Goal: Information Seeking & Learning: Learn about a topic

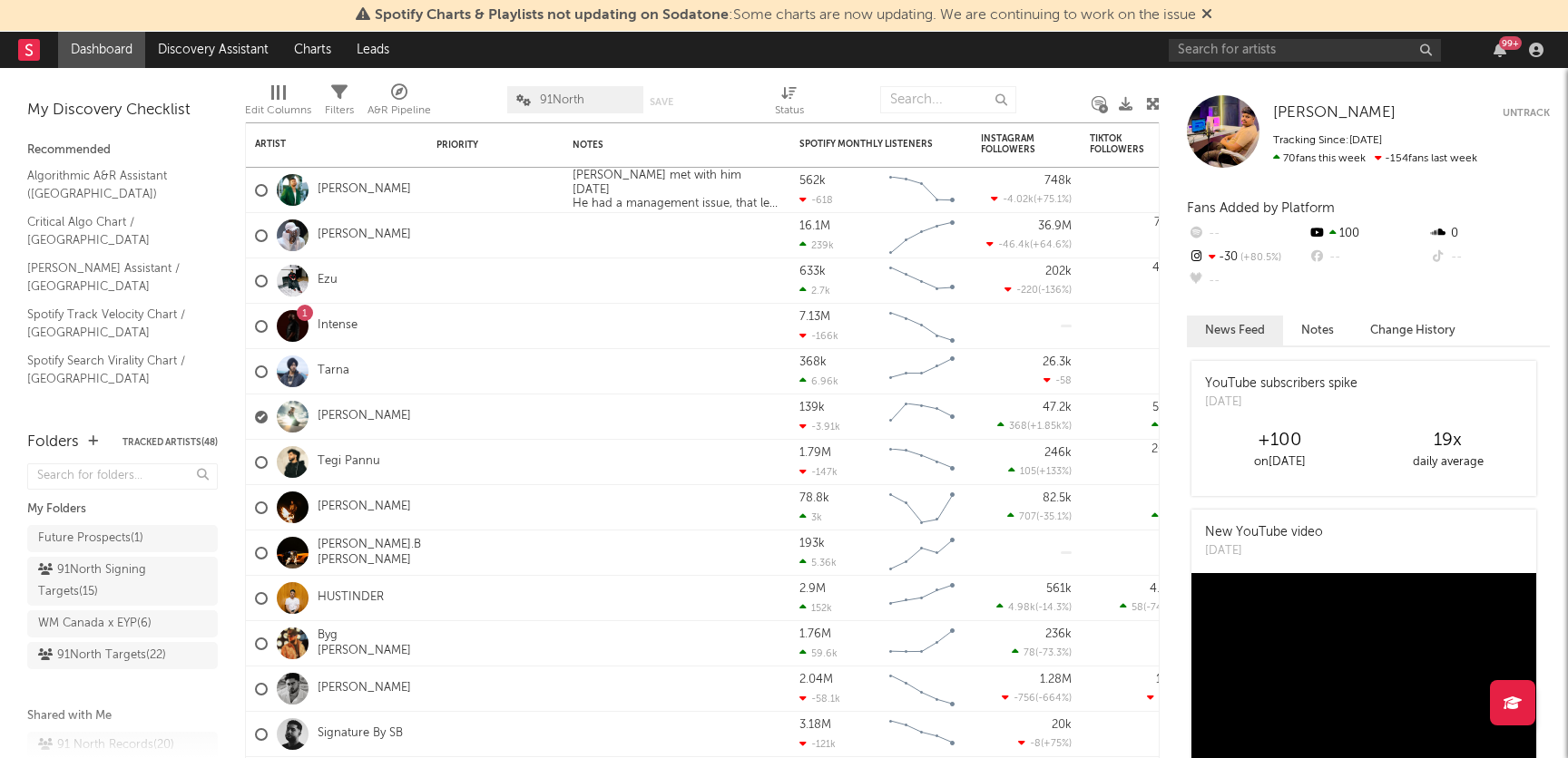
scroll to position [43, 0]
click at [1237, 129] on div at bounding box center [1223, 132] width 73 height 73
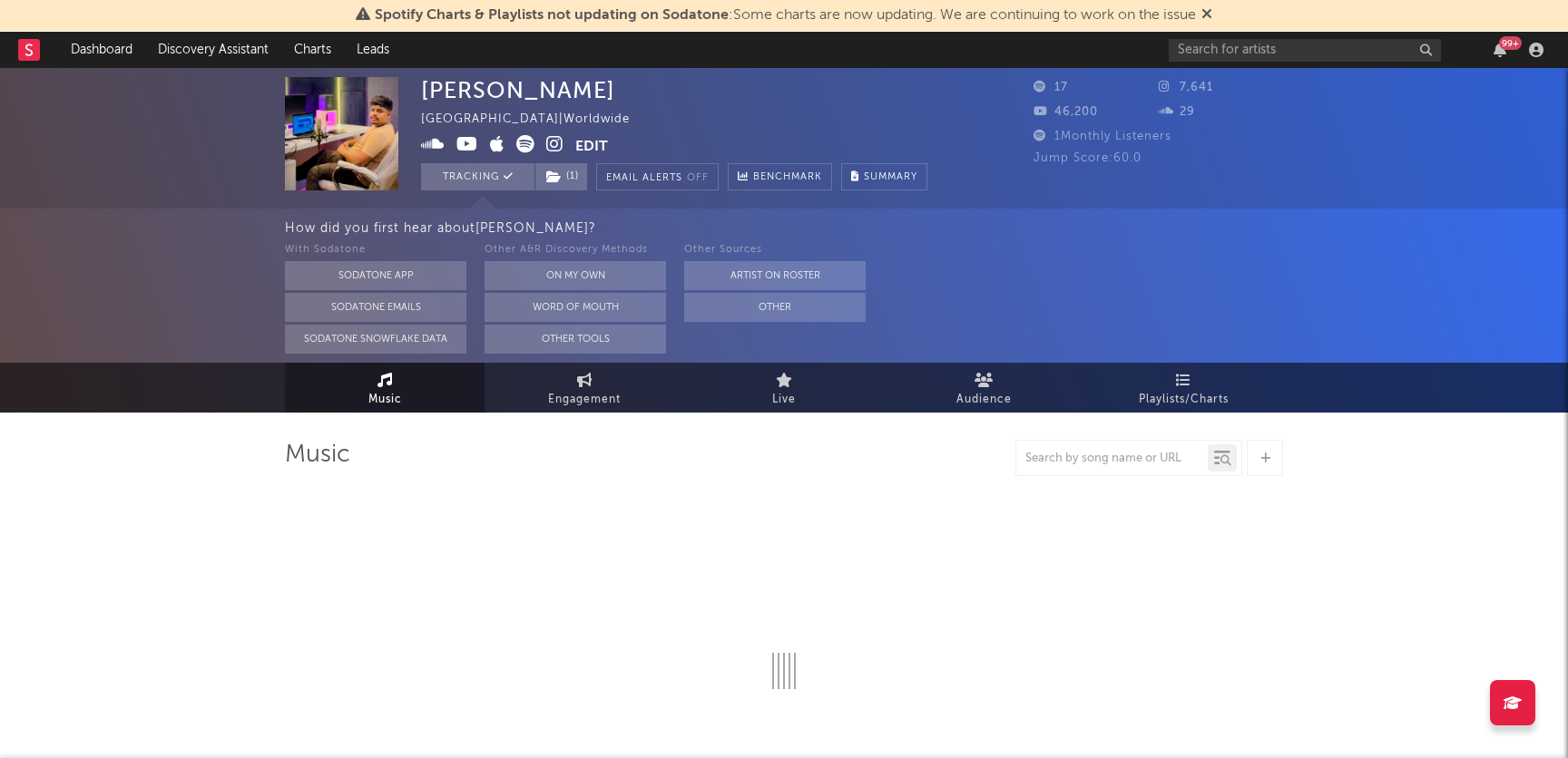
select select "1w"
click at [387, 135] on img at bounding box center [341, 133] width 113 height 113
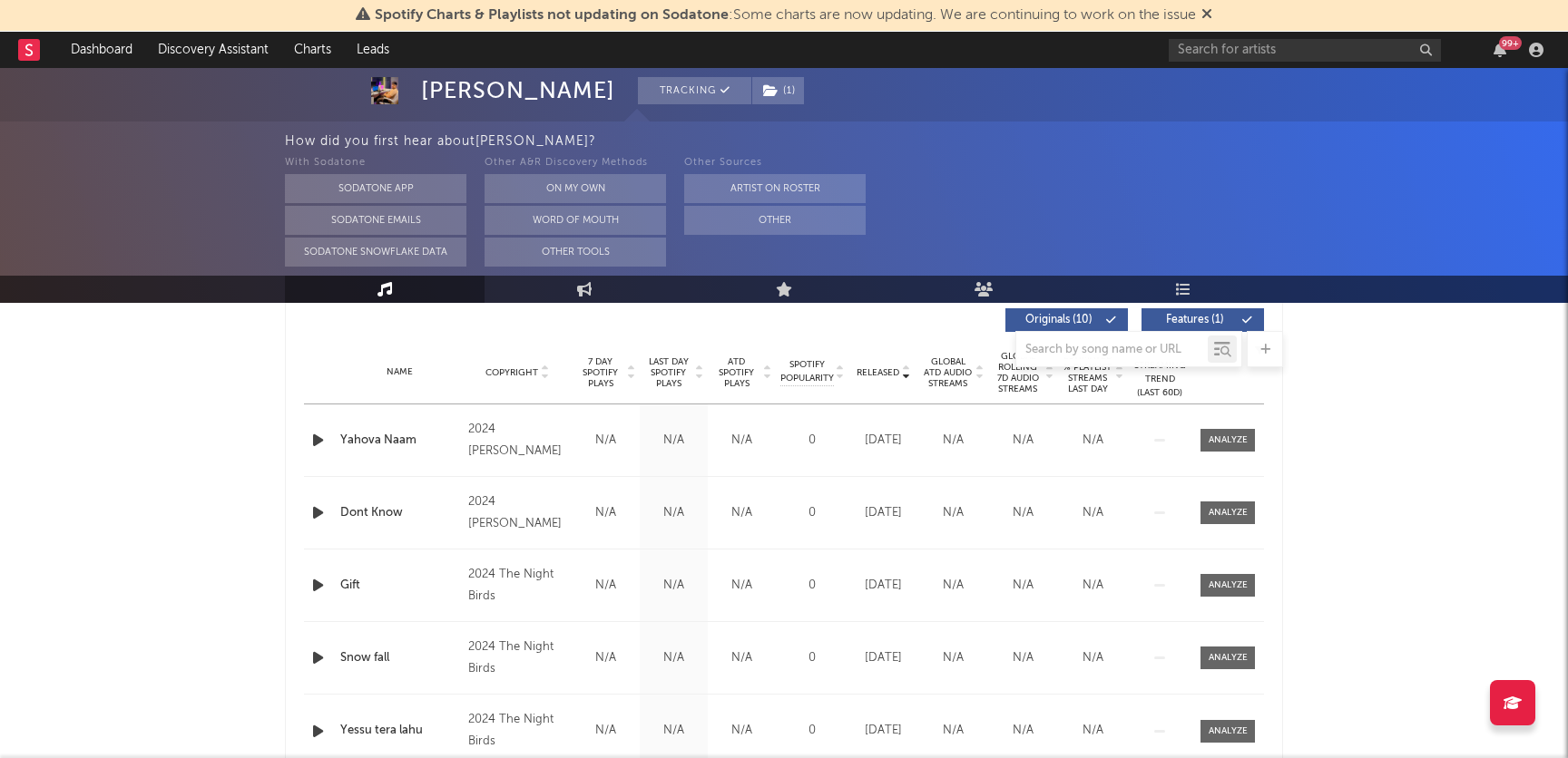
scroll to position [753, 0]
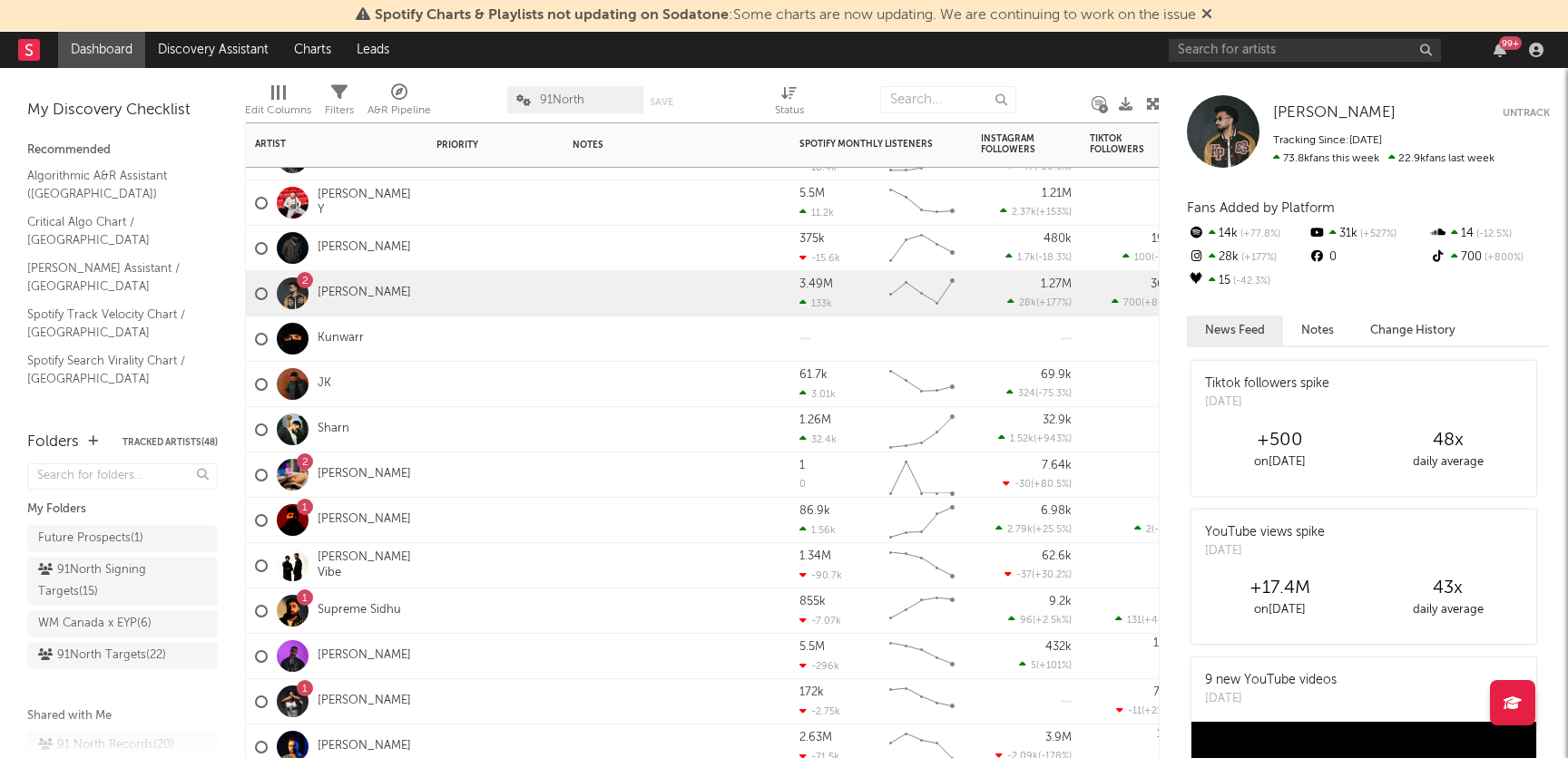
click at [386, 472] on div "2 [PERSON_NAME]" at bounding box center [337, 475] width 181 height 45
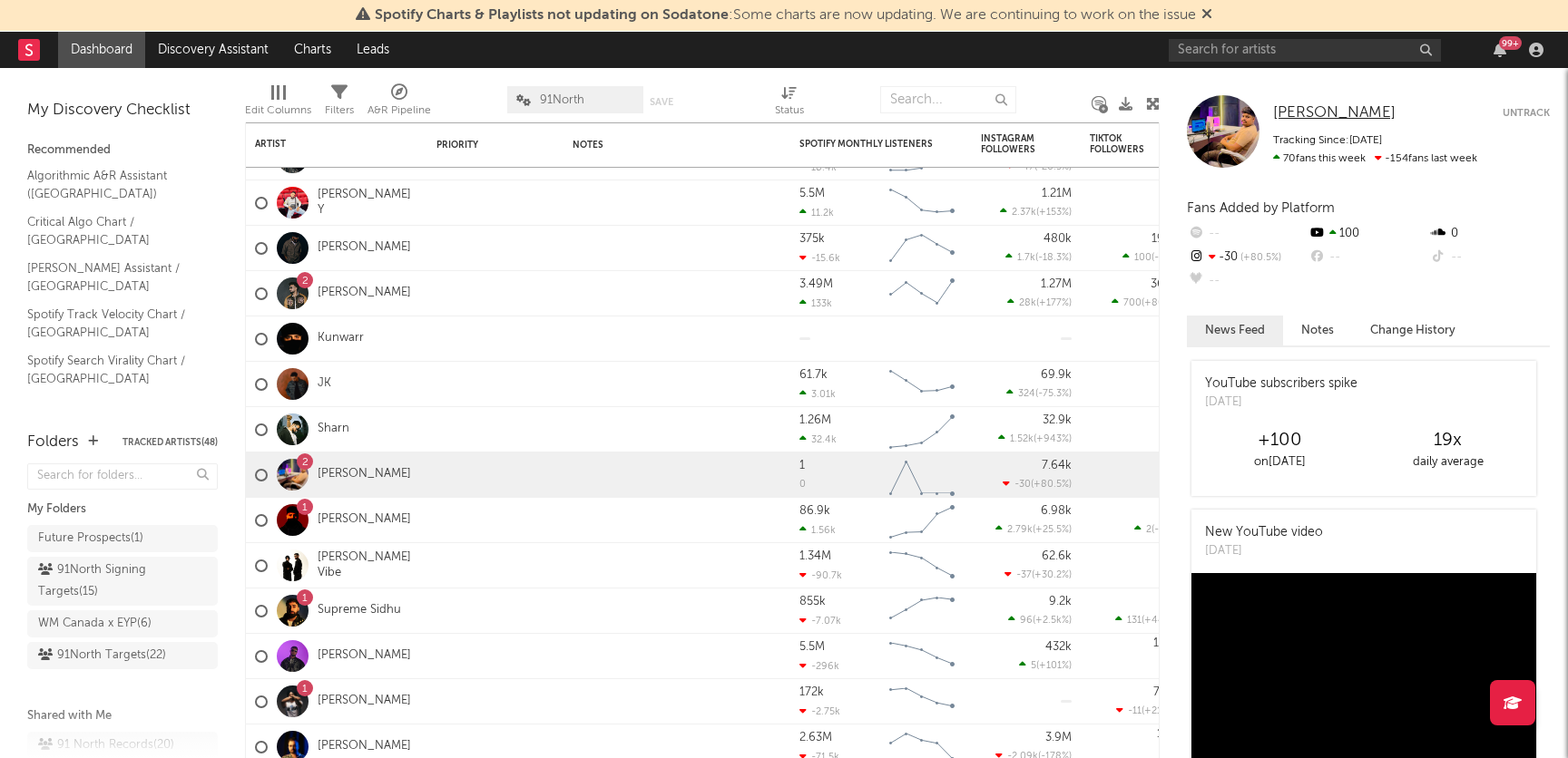
click at [1278, 119] on span "[PERSON_NAME]" at bounding box center [1335, 113] width 122 height 16
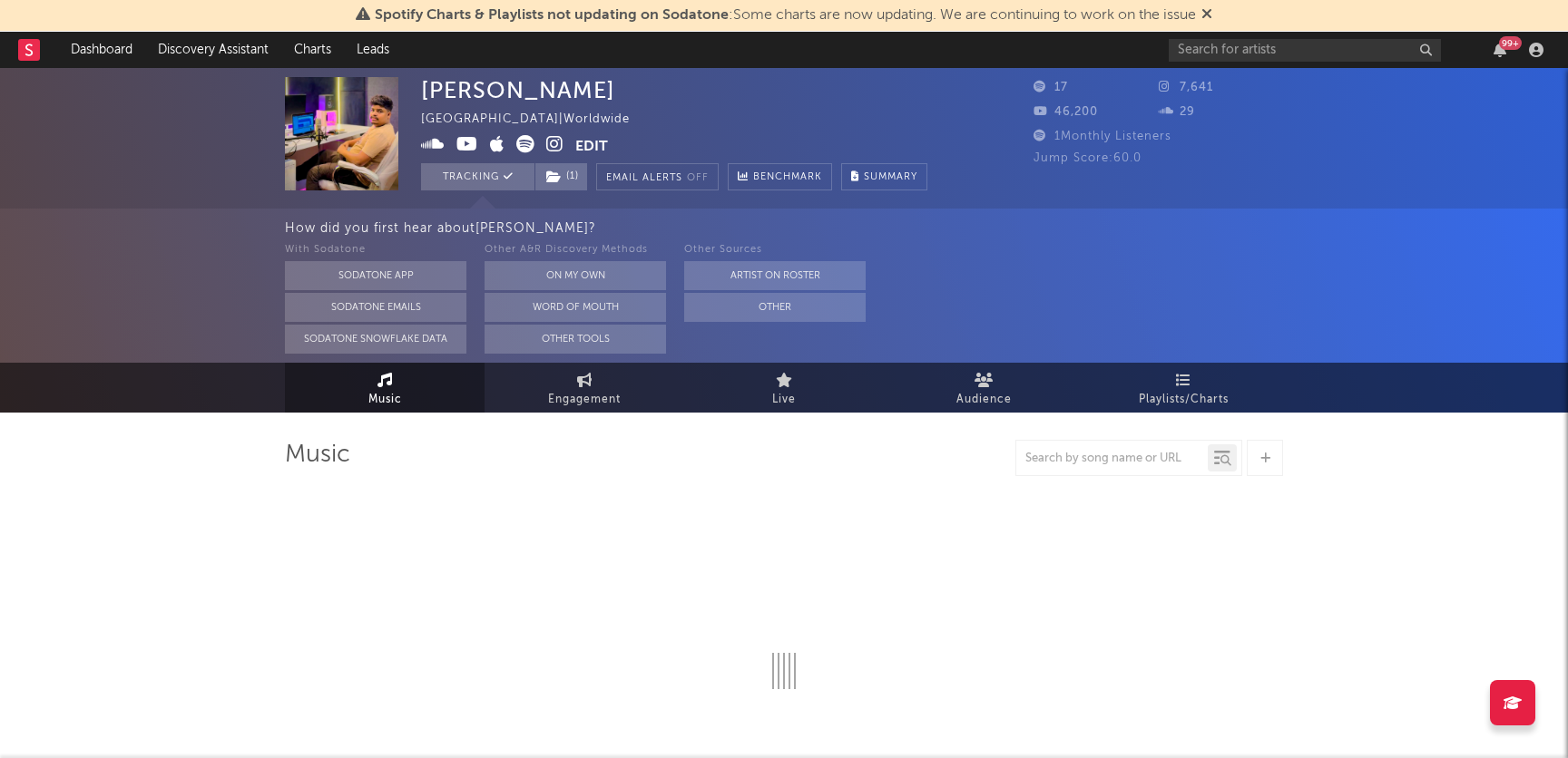
select select "1w"
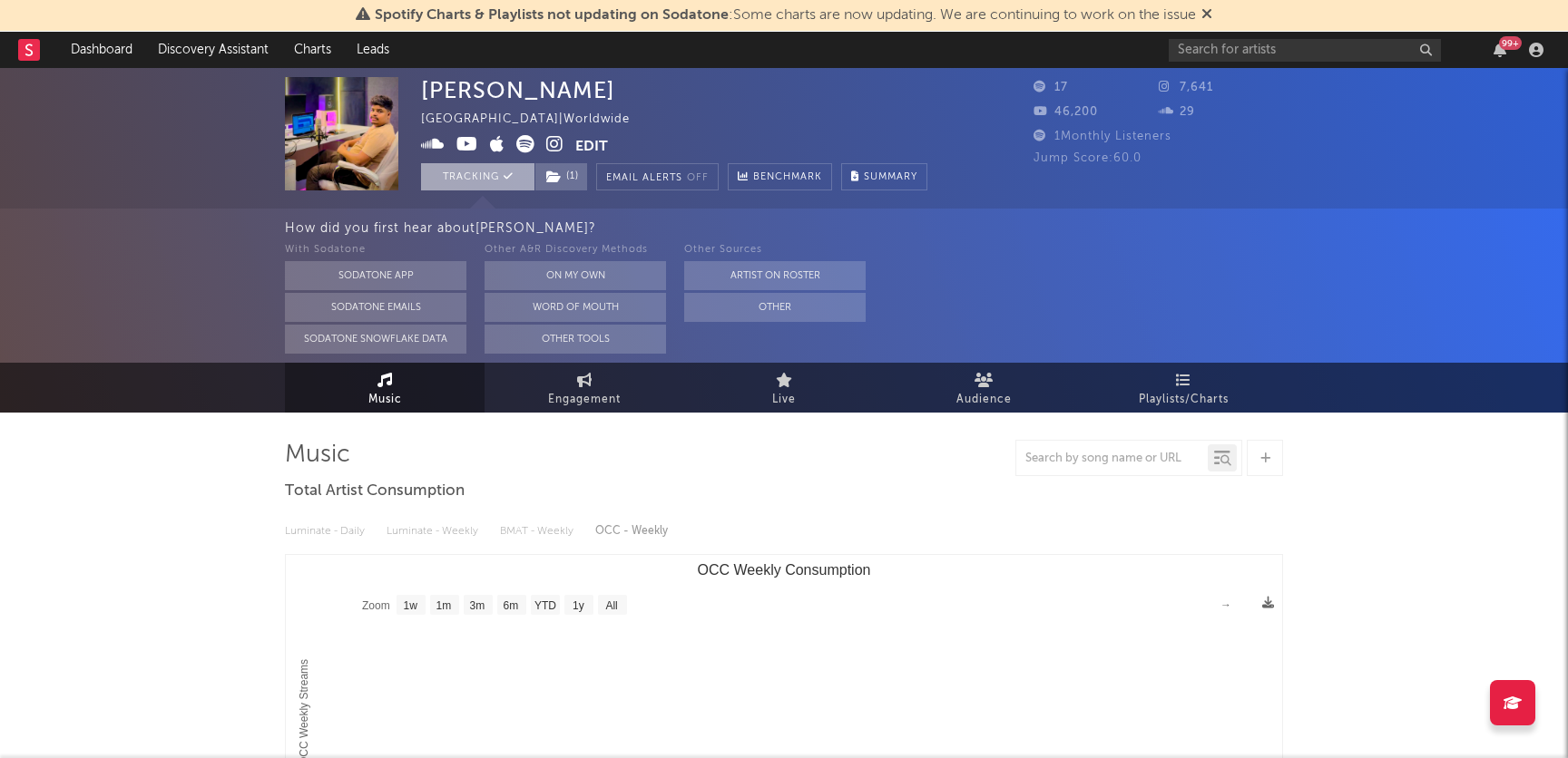
click at [481, 175] on button "Tracking" at bounding box center [477, 177] width 113 height 28
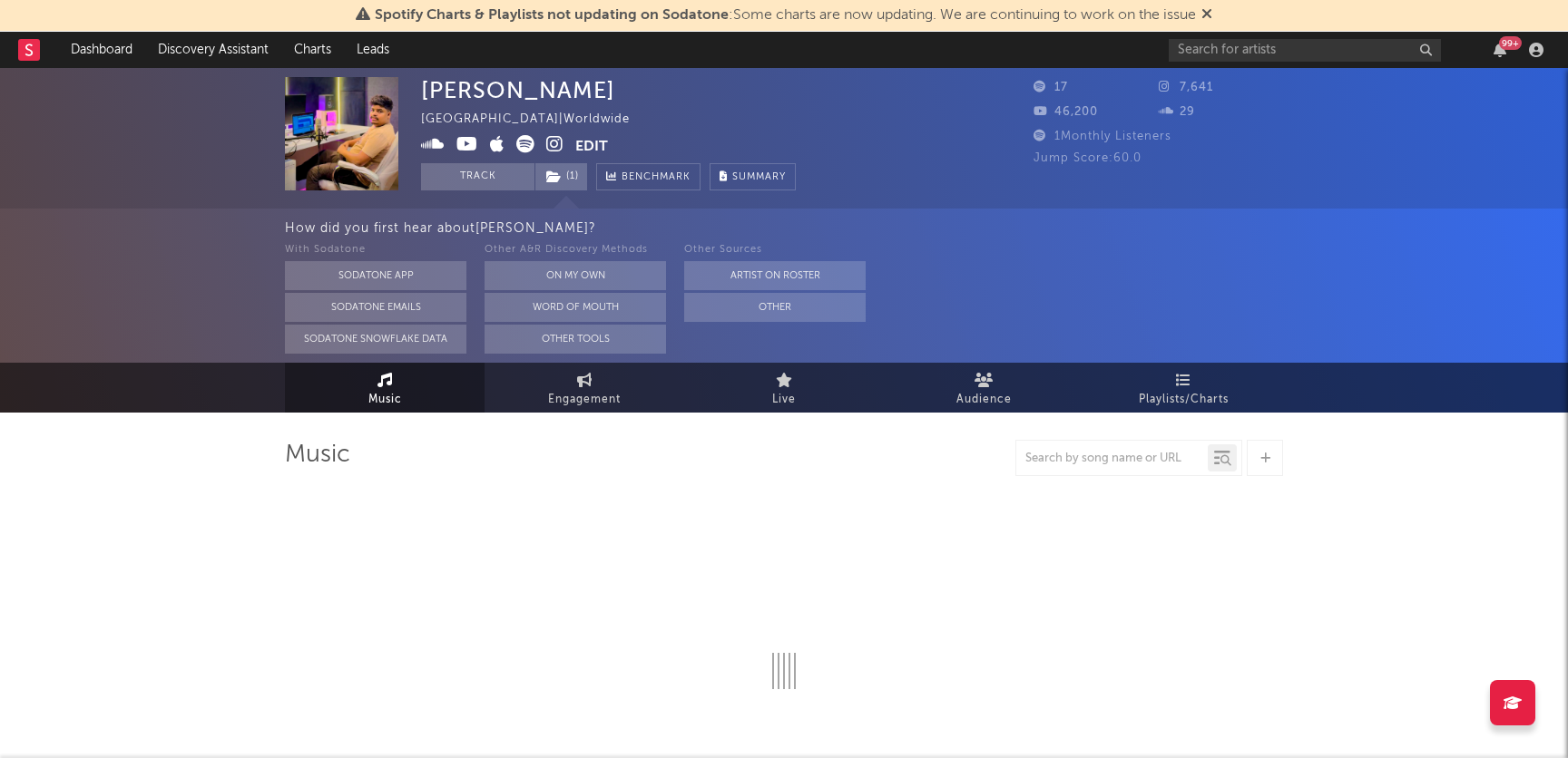
select select "1w"
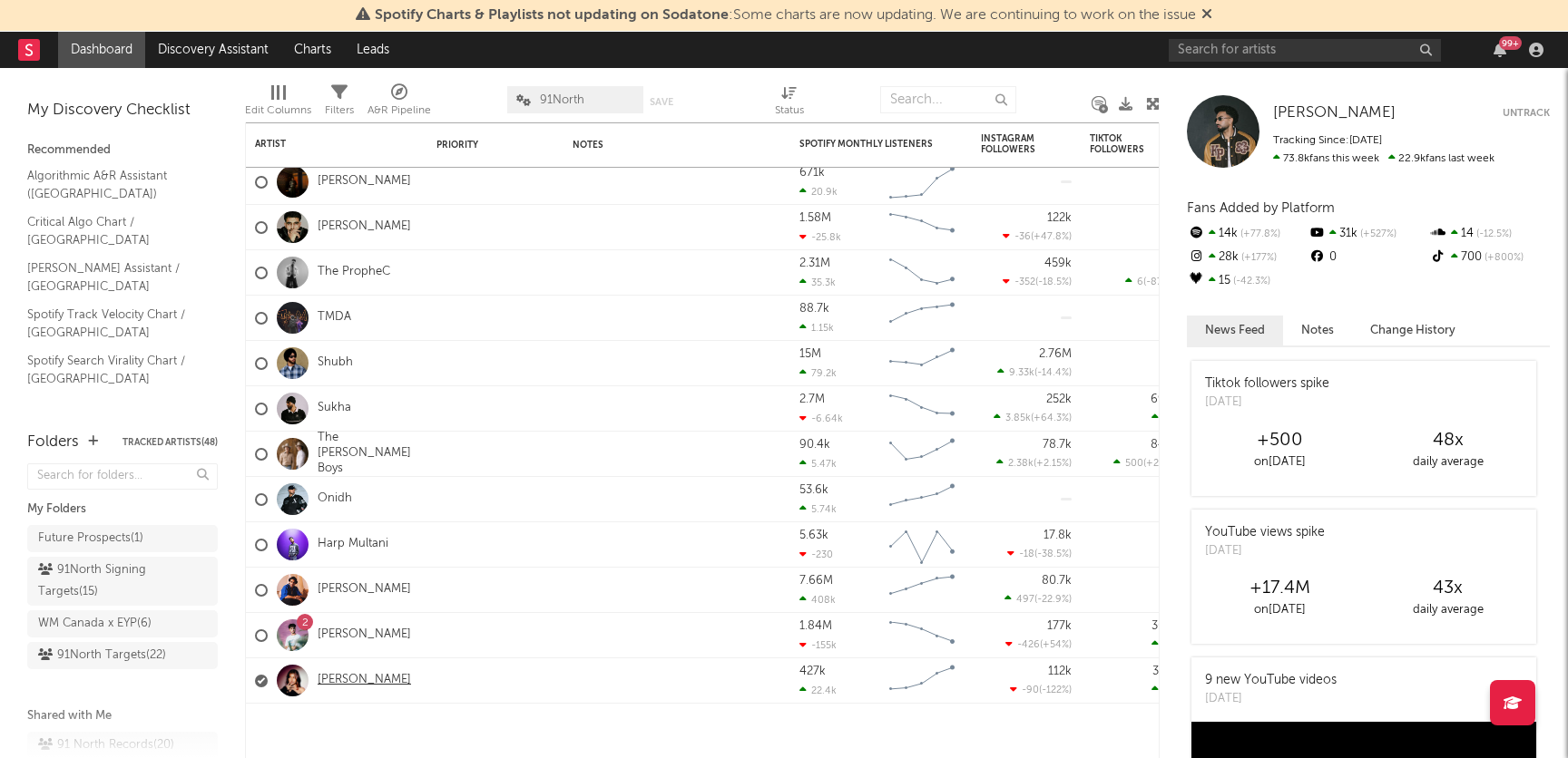
click at [331, 676] on link "[PERSON_NAME]" at bounding box center [363, 681] width 94 height 16
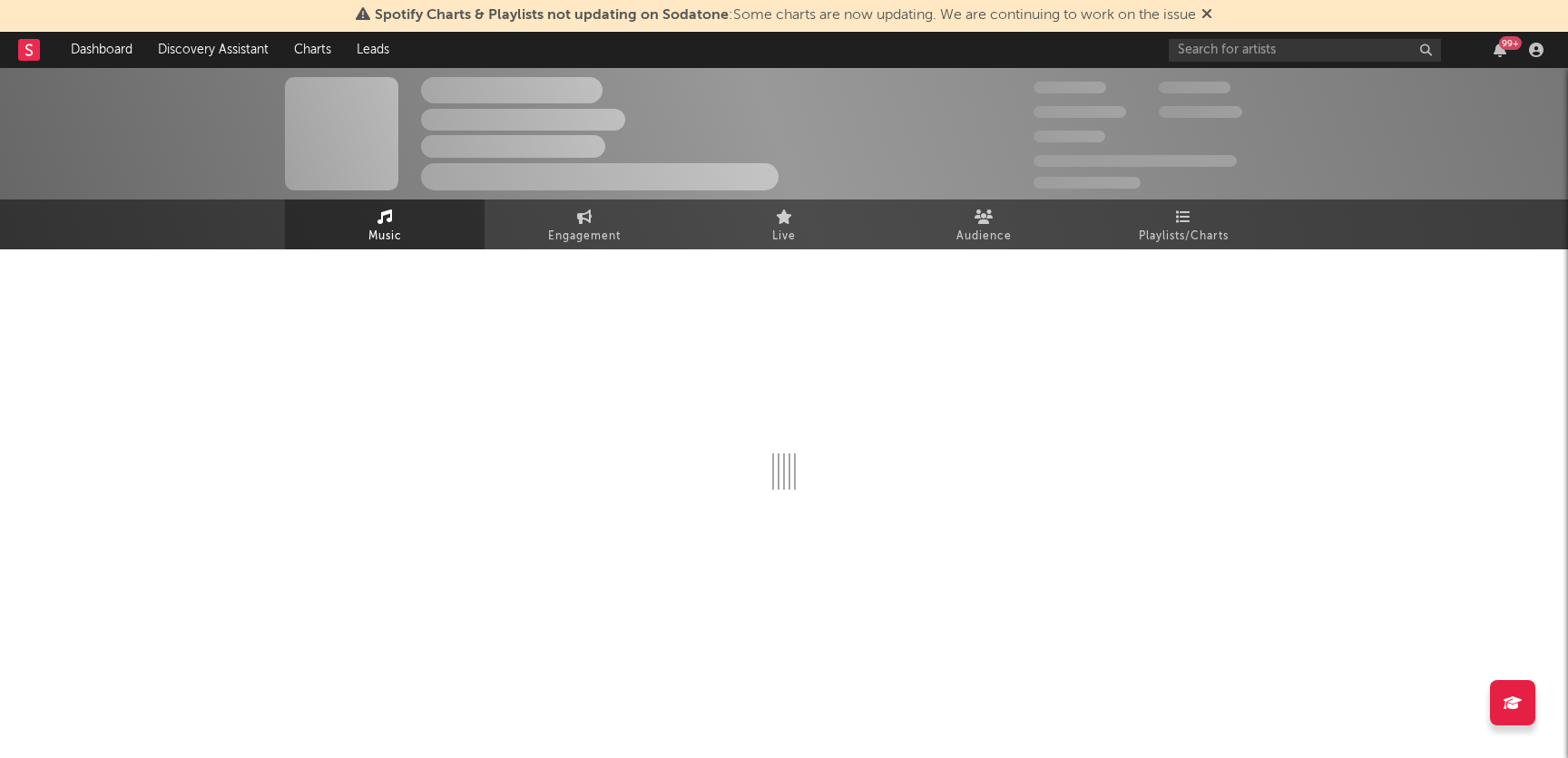
select select "6m"
